Goal: Information Seeking & Learning: Check status

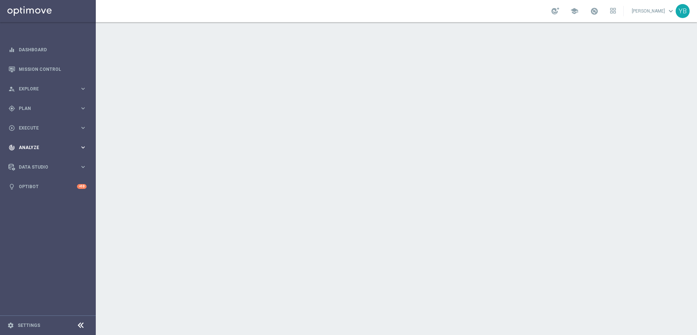
click at [80, 148] on icon "keyboard_arrow_right" at bounding box center [83, 147] width 7 height 7
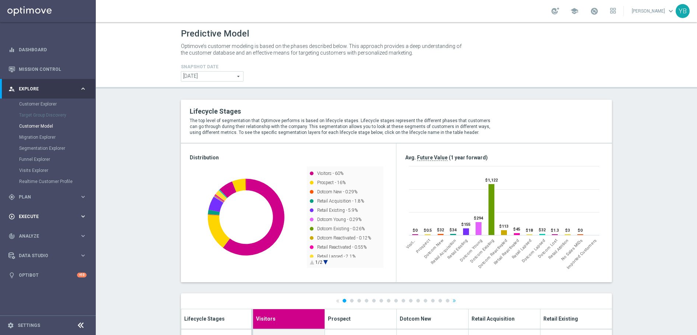
click at [82, 216] on icon "keyboard_arrow_right" at bounding box center [83, 216] width 7 height 7
click at [81, 168] on icon "keyboard_arrow_right" at bounding box center [83, 169] width 7 height 7
click at [80, 219] on icon "keyboard_arrow_right" at bounding box center [83, 217] width 7 height 7
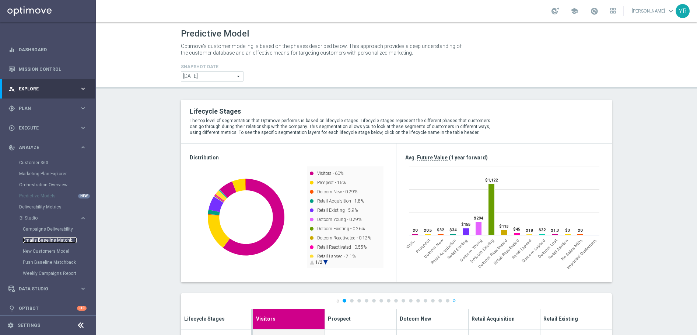
click at [43, 239] on link "Emails Baseline Matchback" at bounding box center [50, 240] width 54 height 6
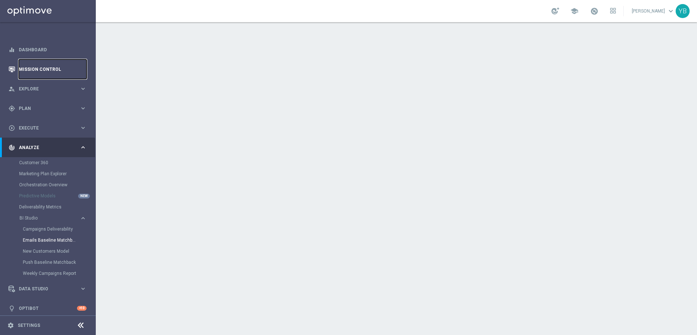
click at [28, 69] on link "Mission Control" at bounding box center [53, 69] width 68 height 20
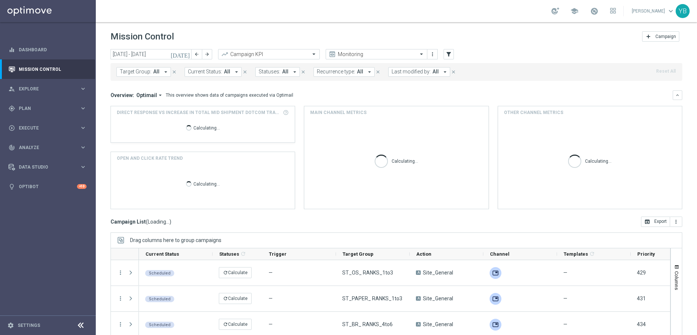
click at [186, 54] on icon "[DATE]" at bounding box center [181, 54] width 20 height 7
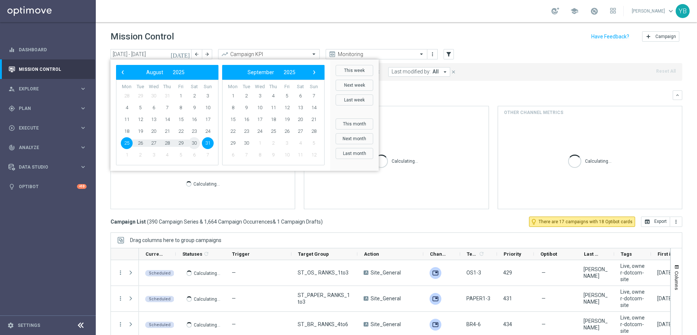
click at [193, 143] on span "30" at bounding box center [194, 143] width 12 height 12
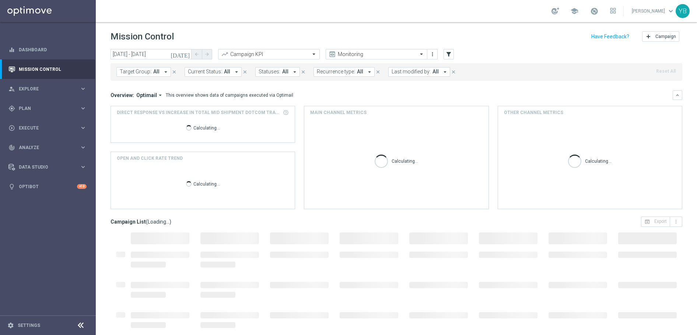
type input "[DATE] - [DATE]"
click at [157, 94] on icon "arrow_drop_down" at bounding box center [160, 95] width 7 height 7
click at [139, 105] on div "Analysis" at bounding box center [134, 106] width 18 height 7
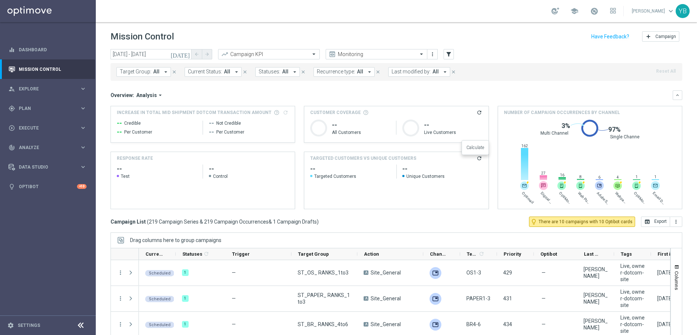
click at [476, 160] on icon "refresh" at bounding box center [479, 158] width 6 height 6
